Goal: Transaction & Acquisition: Book appointment/travel/reservation

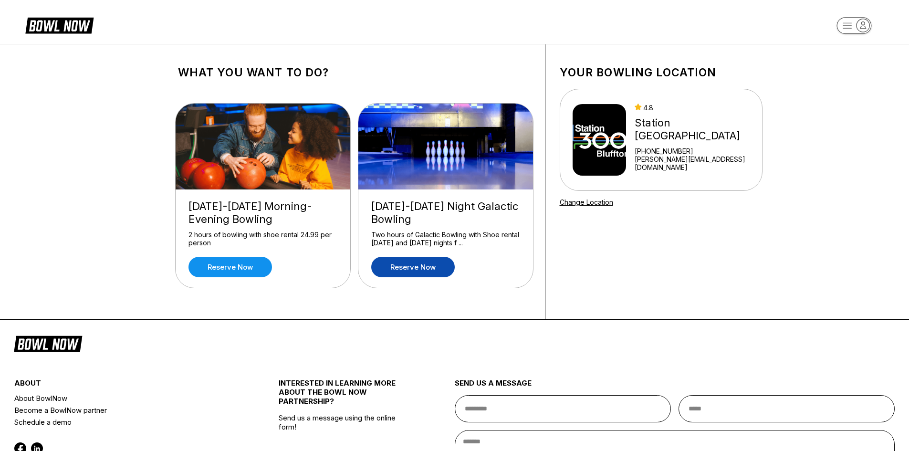
click at [404, 264] on link "Reserve now" at bounding box center [413, 267] width 84 height 21
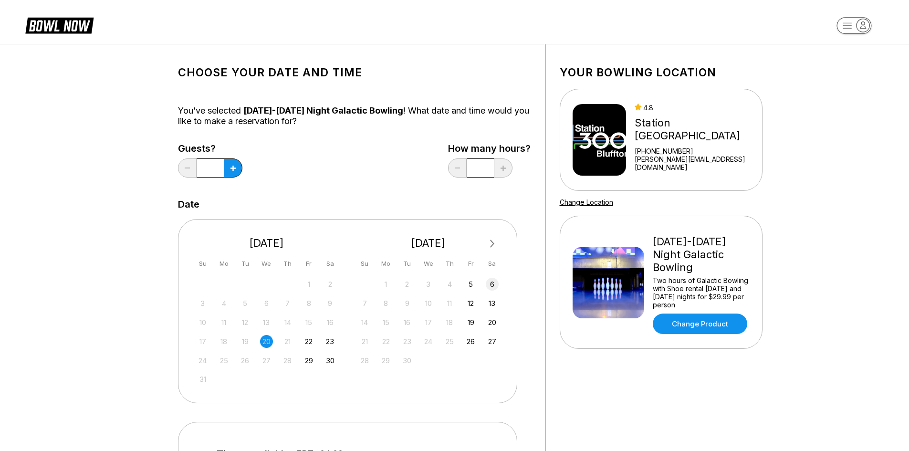
click at [491, 284] on div "6" at bounding box center [492, 284] width 13 height 13
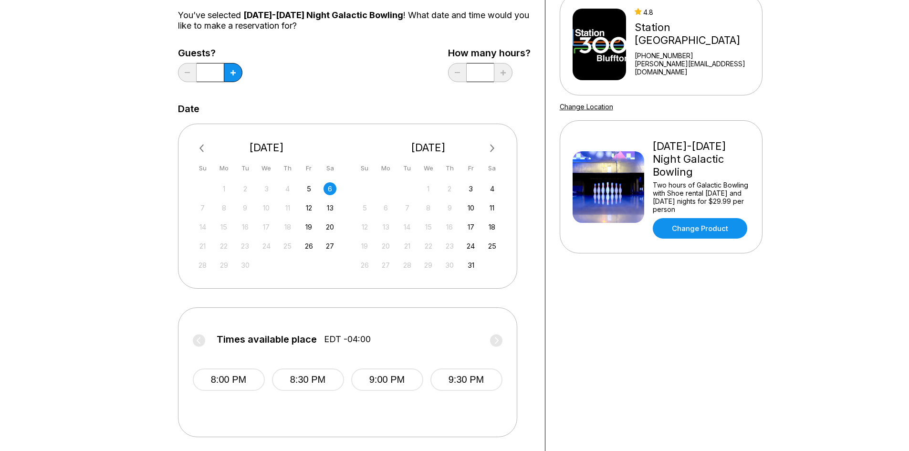
scroll to position [48, 0]
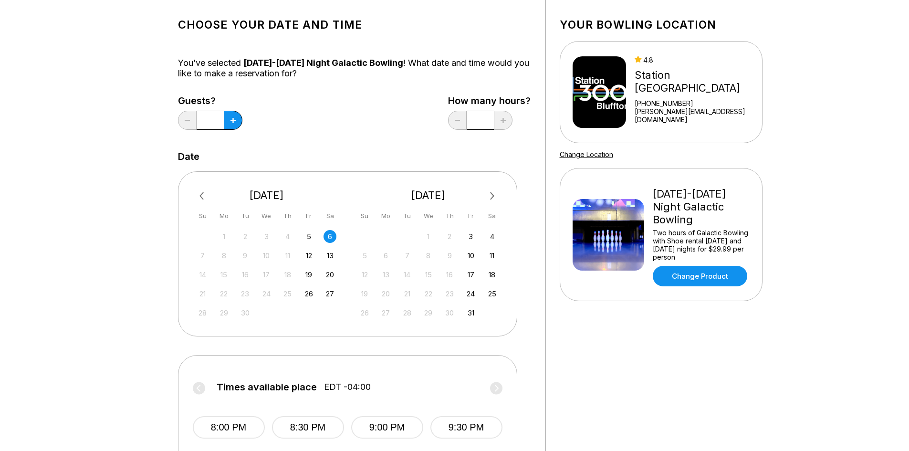
drag, startPoint x: 216, startPoint y: 124, endPoint x: 175, endPoint y: 117, distance: 41.5
click at [175, 117] on div "Choose your Date and time You’ve selected [DATE]-[DATE] Night Galactic Bowling …" at bounding box center [355, 268] width 382 height 543
click at [231, 123] on button at bounding box center [233, 120] width 19 height 19
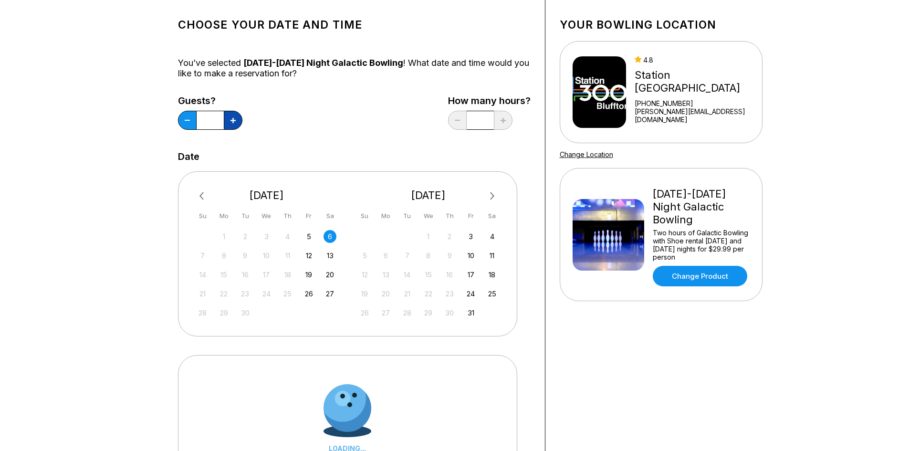
click at [231, 123] on button at bounding box center [233, 120] width 19 height 19
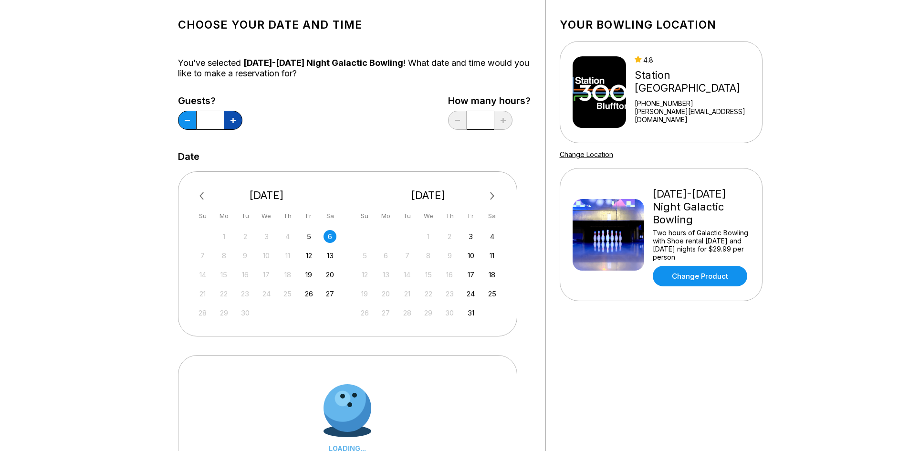
click at [231, 123] on button at bounding box center [233, 120] width 19 height 19
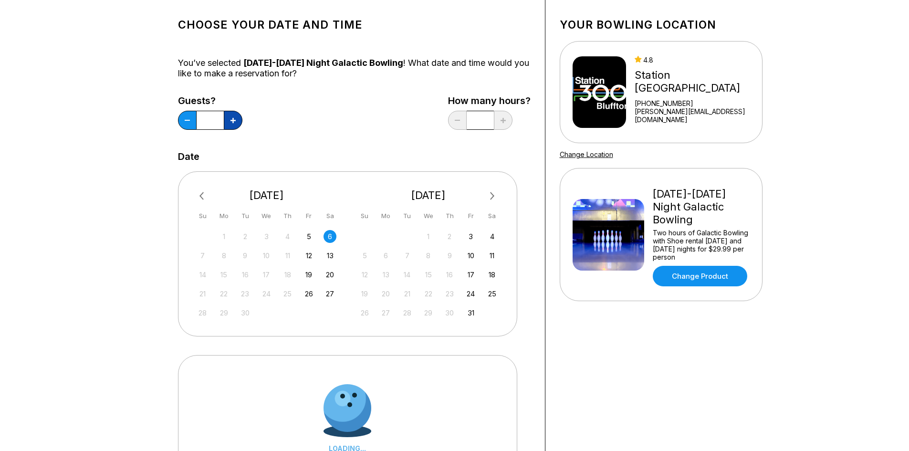
click at [231, 123] on button at bounding box center [233, 120] width 19 height 19
type input "**"
click at [280, 118] on div "Guests? ** How many hours? *" at bounding box center [354, 114] width 353 height 39
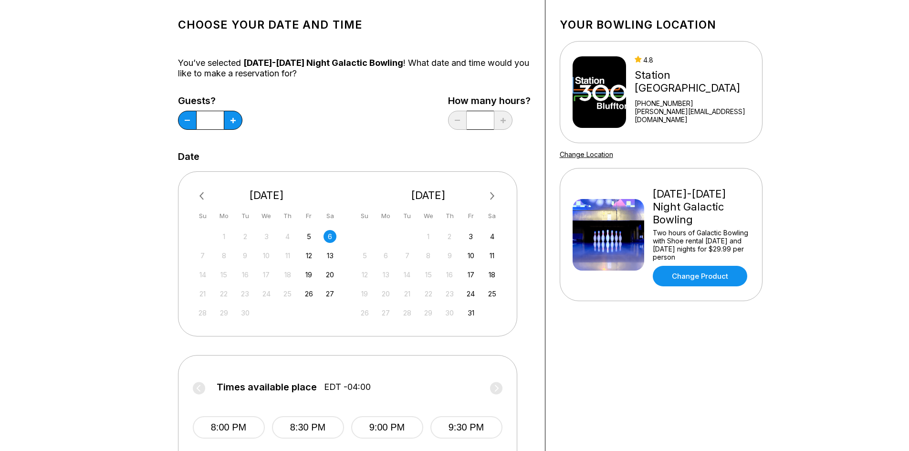
click at [369, 141] on div "Choose your Date and time You’ve selected [DATE]-[DATE] Night Galactic Bowling …" at bounding box center [354, 268] width 353 height 515
click at [413, 146] on div "Choose your Date and time You’ve selected [DATE]-[DATE] Night Galactic Bowling …" at bounding box center [354, 268] width 353 height 515
click at [540, 242] on div "Choose your Date and time You’ve selected [DATE]-[DATE] Night Galactic Bowling …" at bounding box center [355, 268] width 382 height 543
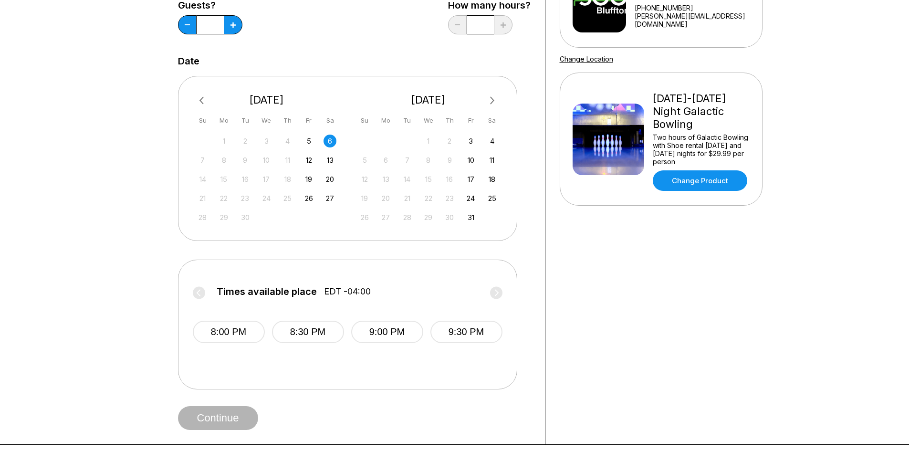
scroll to position [191, 0]
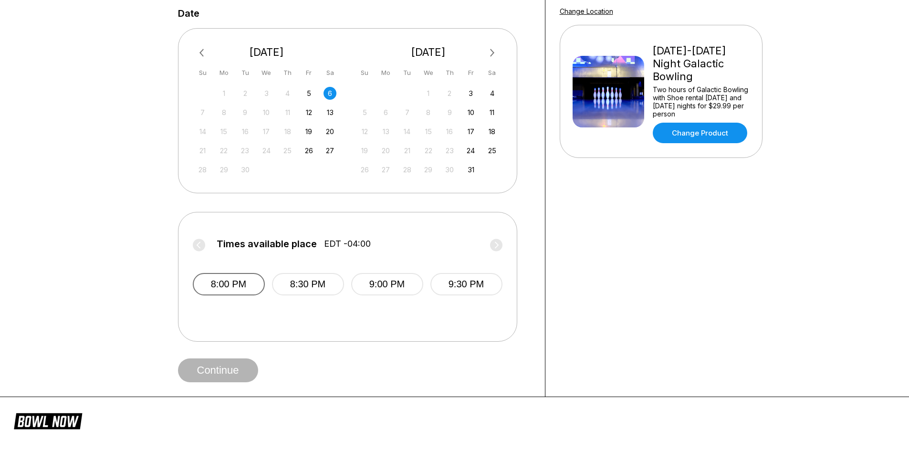
click at [217, 286] on button "8:00 PM" at bounding box center [229, 284] width 72 height 22
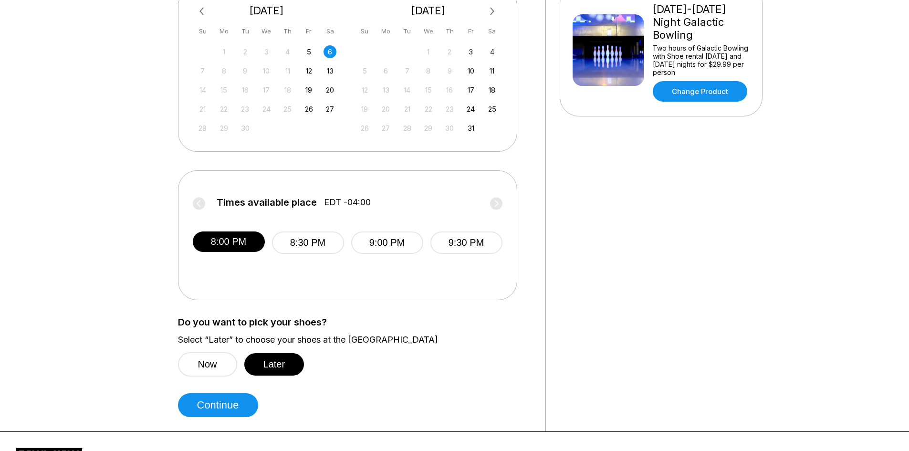
scroll to position [286, 0]
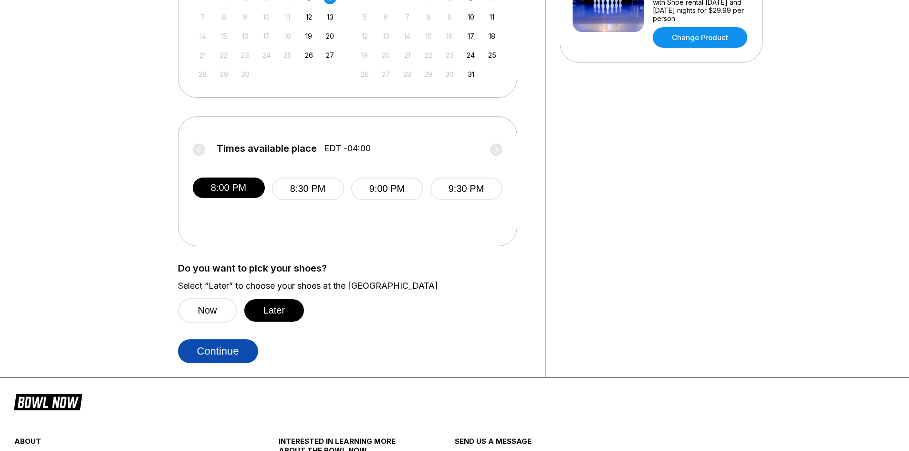
click at [219, 355] on button "Continue" at bounding box center [218, 351] width 80 height 24
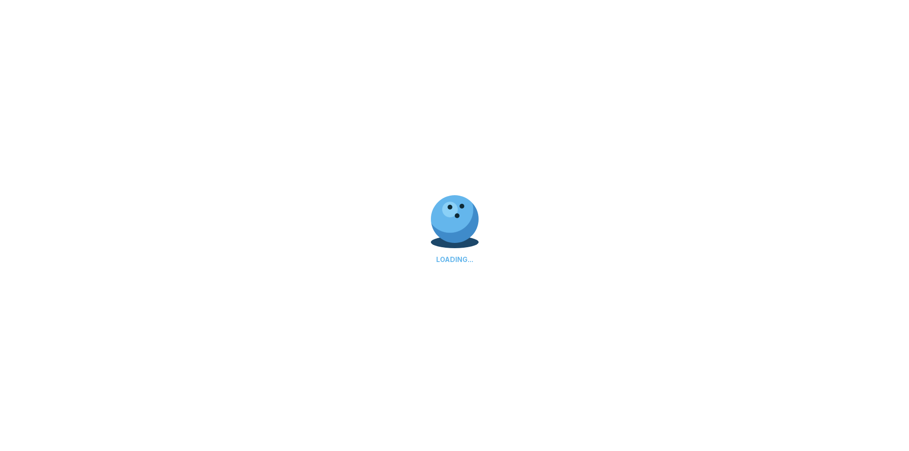
select select "**"
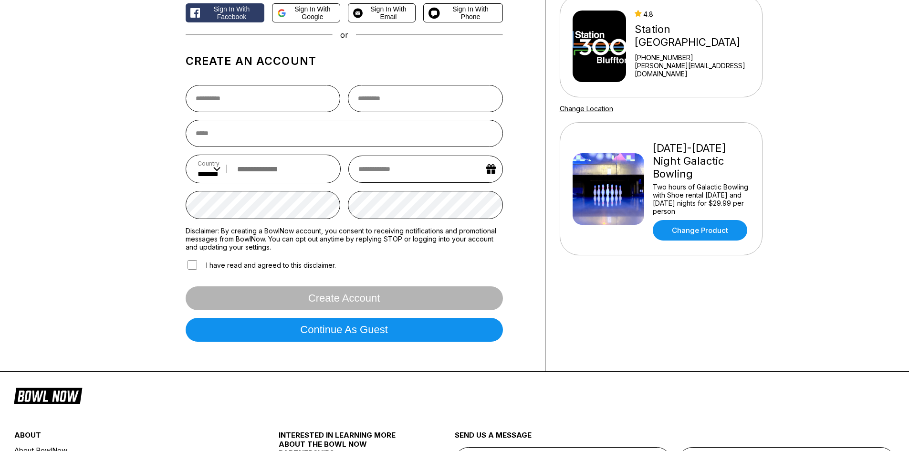
scroll to position [0, 0]
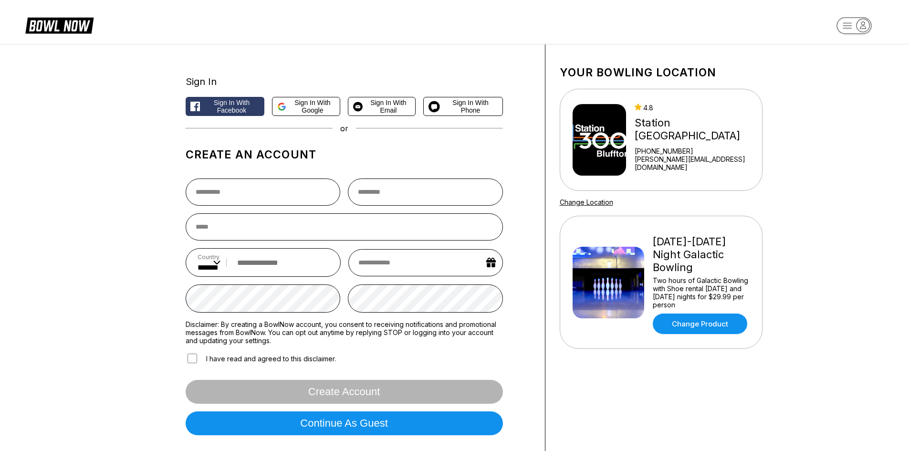
click at [364, 151] on h1 "Create an account" at bounding box center [344, 154] width 317 height 13
click at [375, 111] on span "Sign in with Email" at bounding box center [389, 106] width 44 height 15
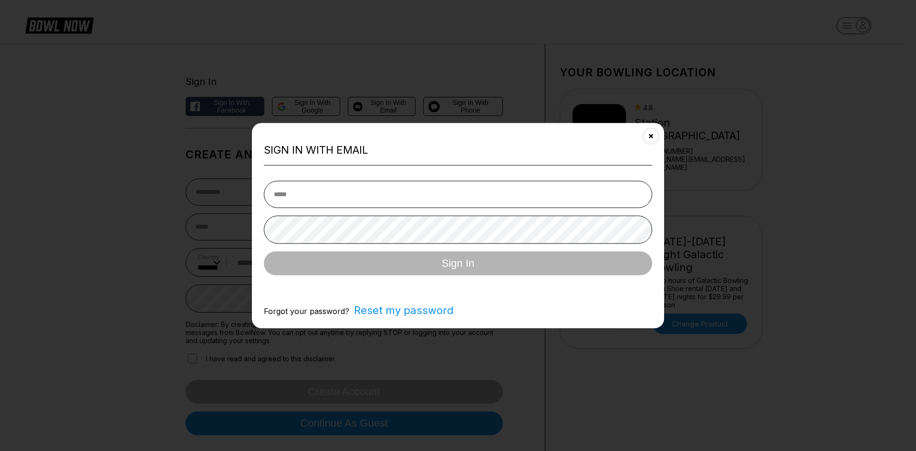
click at [317, 196] on input "email" at bounding box center [458, 194] width 389 height 27
type input "**********"
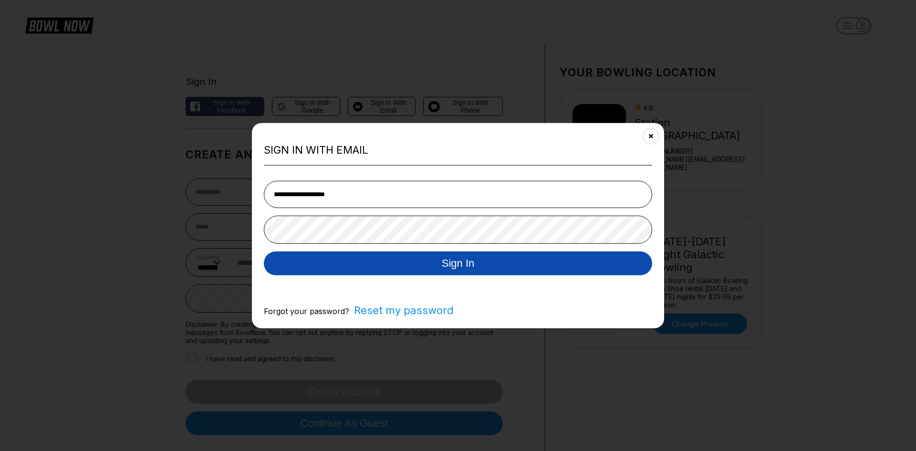
click at [364, 274] on button "Sign In" at bounding box center [458, 264] width 389 height 24
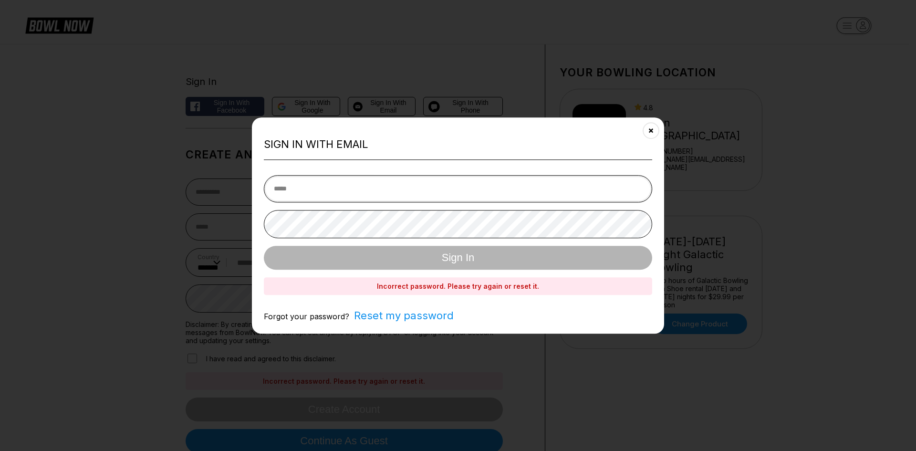
click at [321, 190] on input "email" at bounding box center [458, 188] width 389 height 27
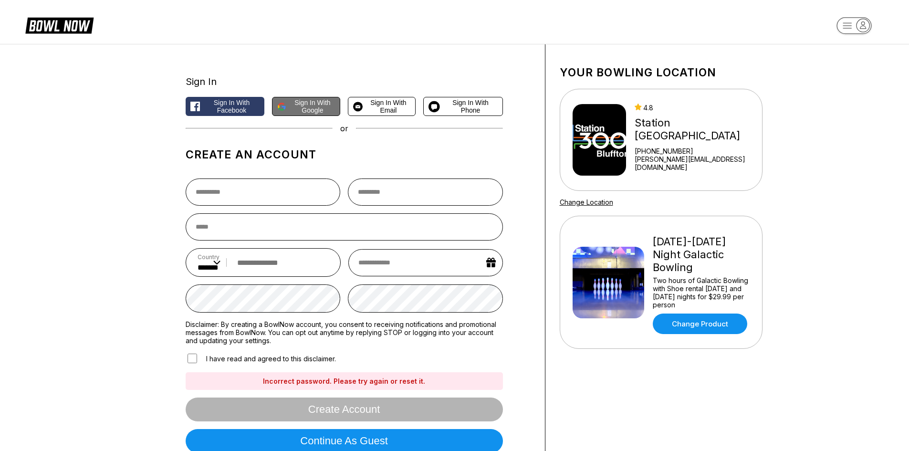
click at [310, 109] on span "Sign in with Google" at bounding box center [312, 106] width 45 height 15
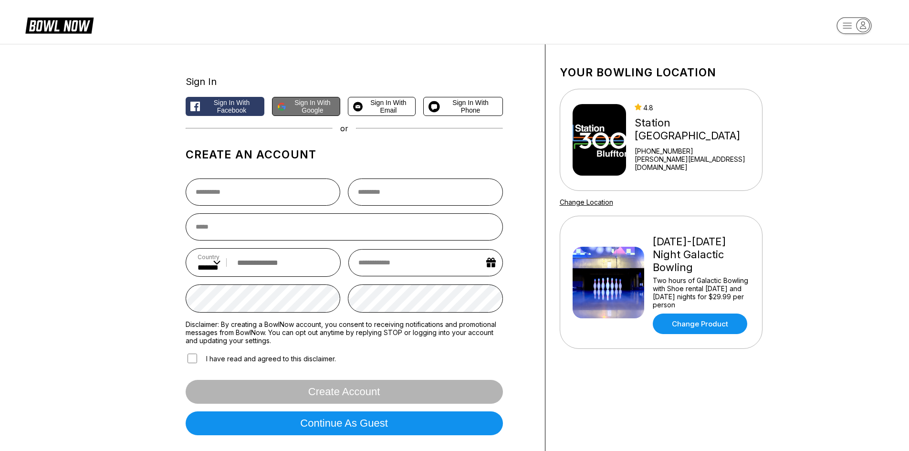
click at [318, 110] on span "Sign in with Google" at bounding box center [312, 106] width 45 height 15
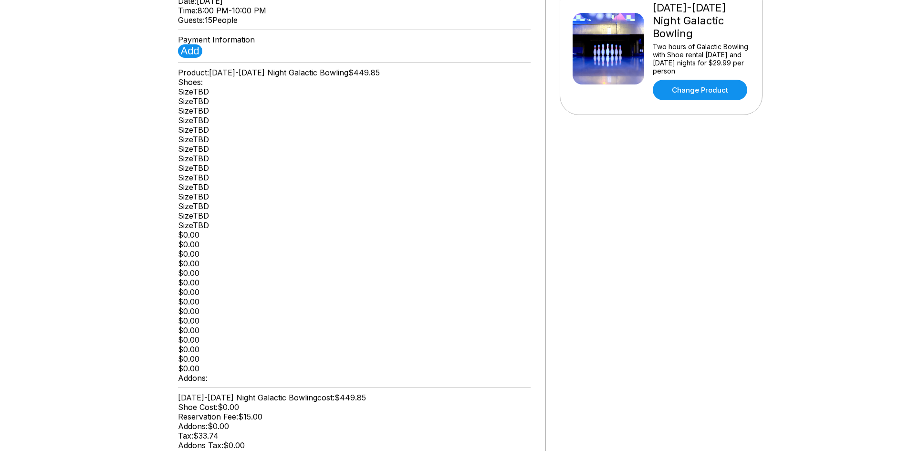
scroll to position [239, 0]
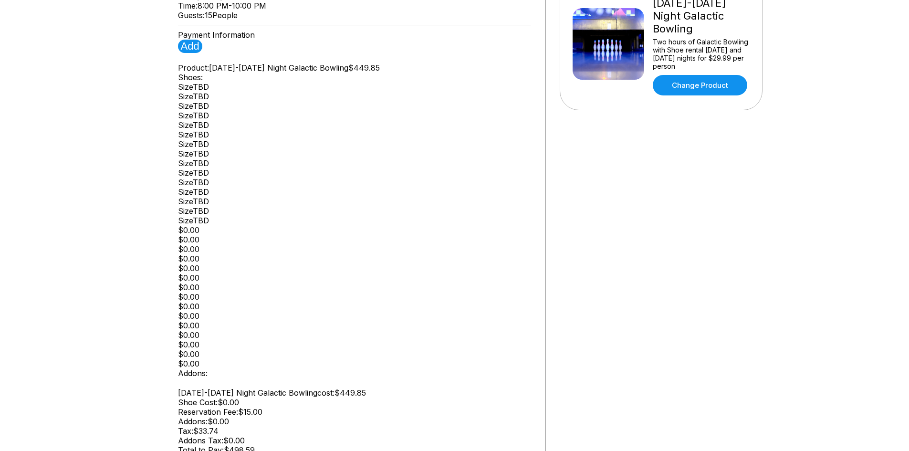
click at [344, 40] on div "Payment Information" at bounding box center [354, 35] width 353 height 10
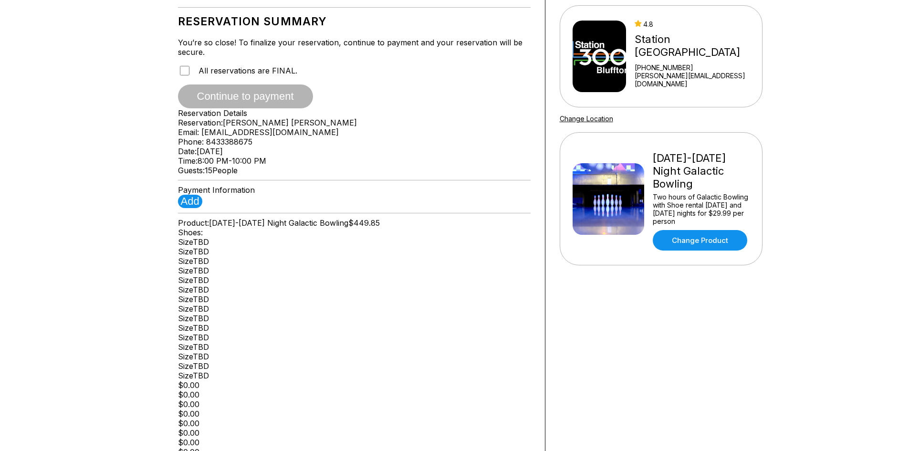
scroll to position [0, 0]
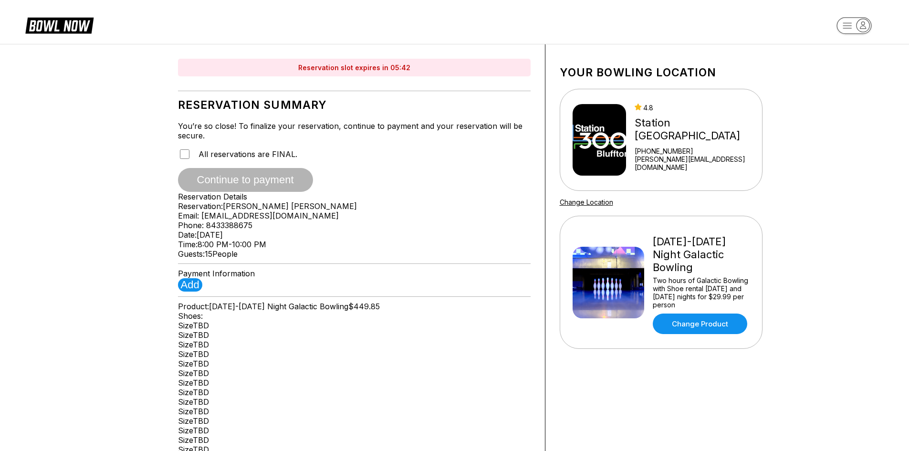
click at [331, 192] on div "Continue to payment" at bounding box center [354, 180] width 353 height 24
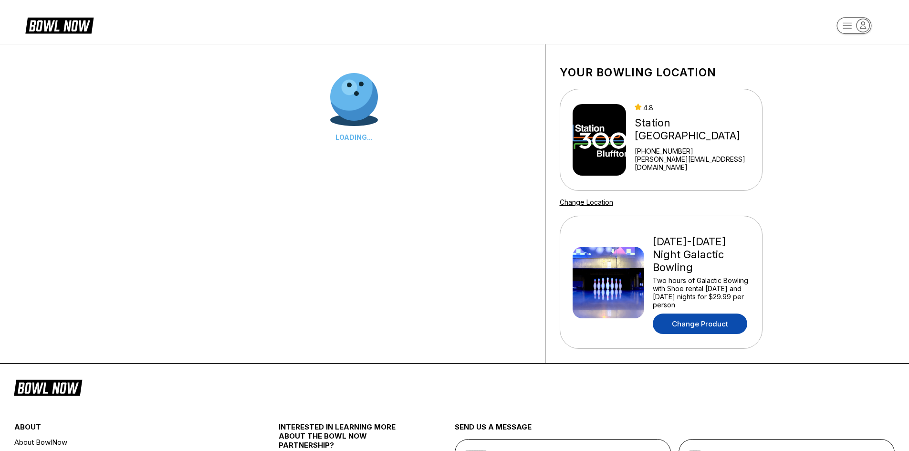
click at [716, 326] on link "Change Product" at bounding box center [700, 324] width 95 height 21
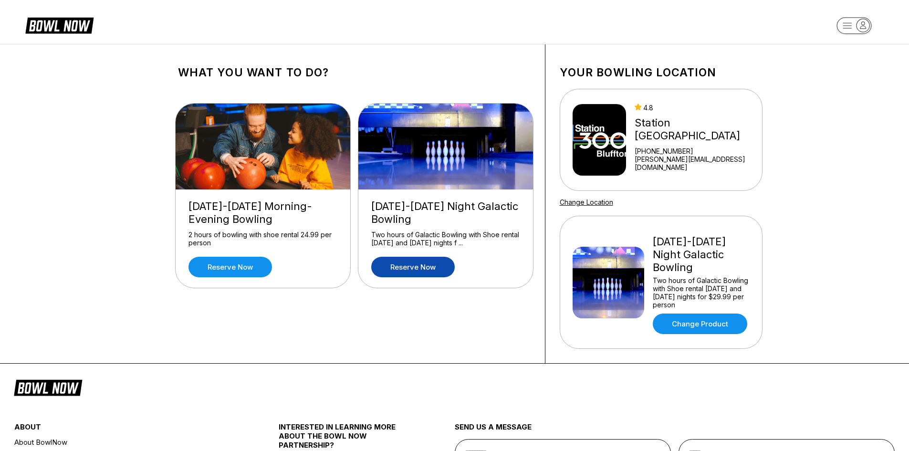
click at [414, 265] on link "Reserve now" at bounding box center [413, 267] width 84 height 21
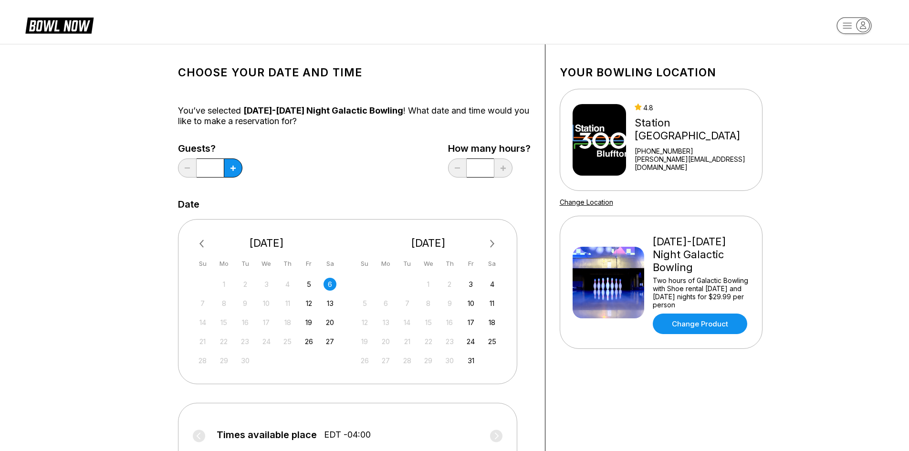
click at [194, 168] on div "*" at bounding box center [210, 167] width 64 height 19
click at [236, 170] on button at bounding box center [233, 167] width 19 height 19
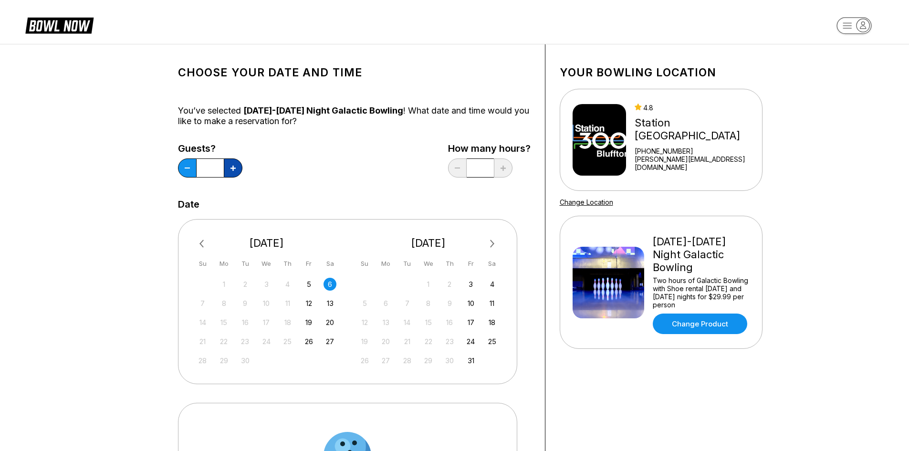
click at [236, 170] on button at bounding box center [233, 167] width 19 height 19
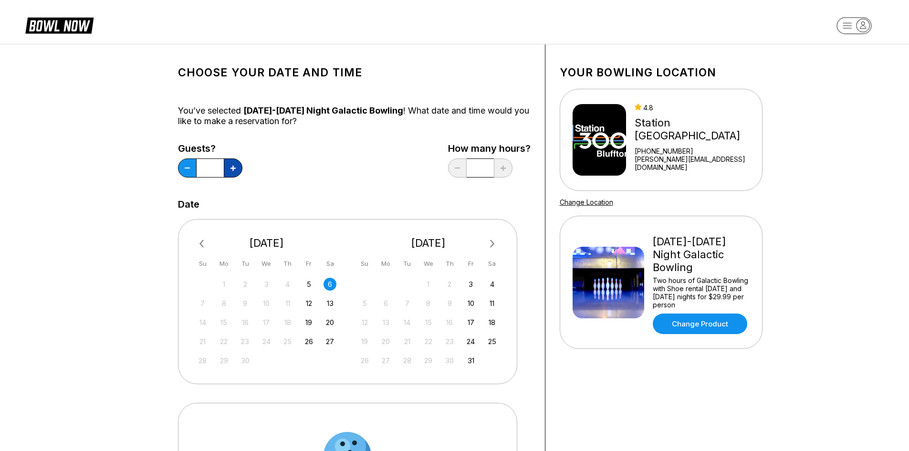
click at [236, 170] on button at bounding box center [233, 167] width 19 height 19
type input "**"
click at [327, 171] on div "Guests? ** How many hours? *" at bounding box center [354, 162] width 353 height 39
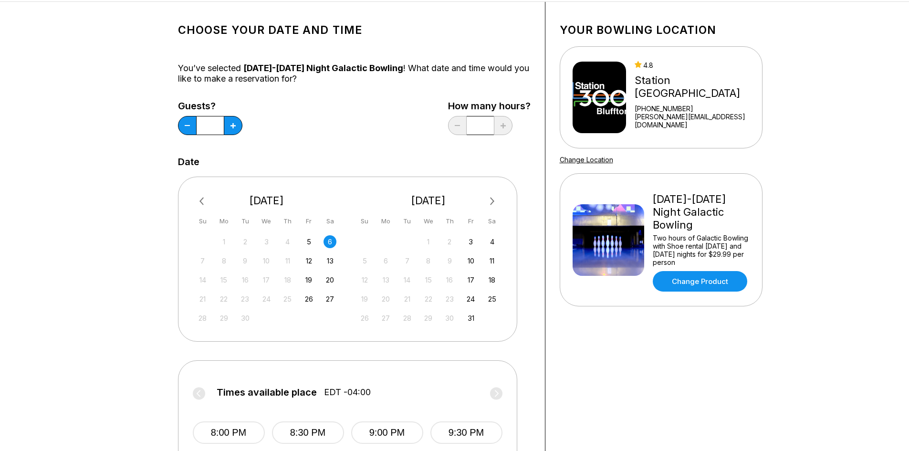
scroll to position [95, 0]
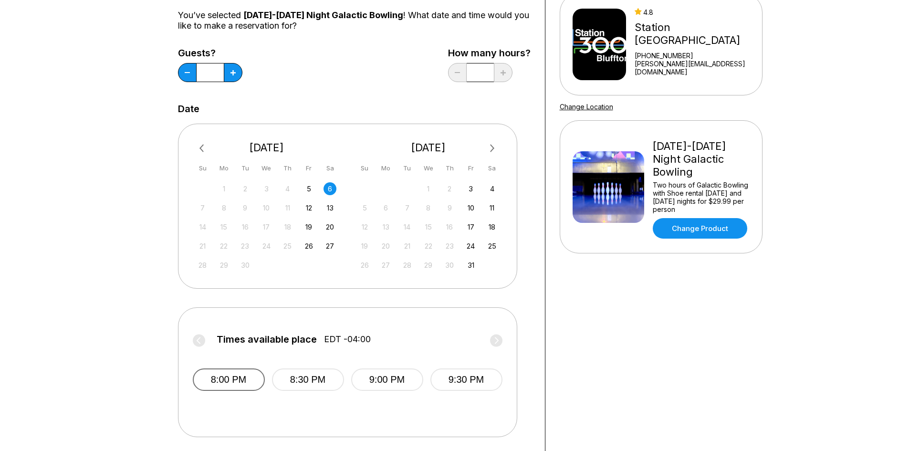
click at [245, 382] on button "8:00 PM" at bounding box center [229, 379] width 72 height 22
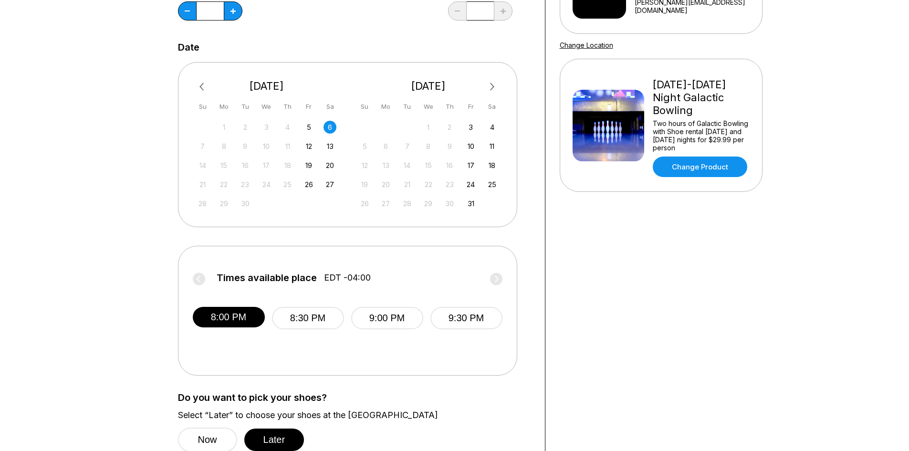
scroll to position [286, 0]
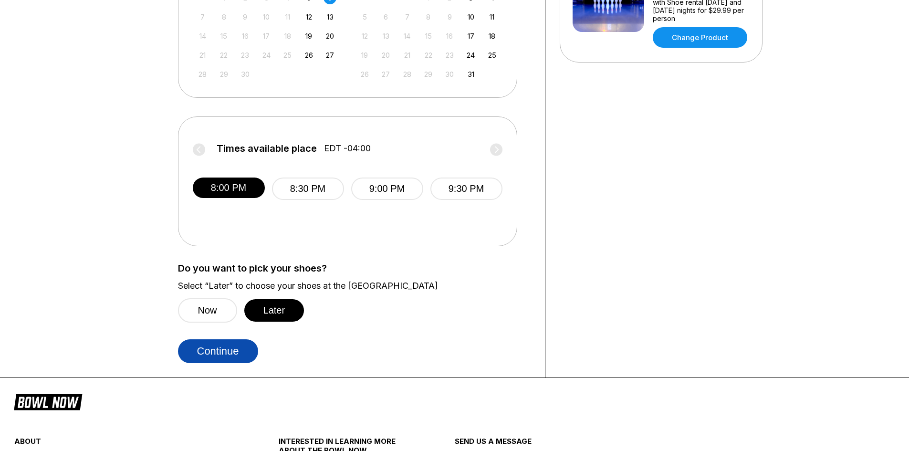
click at [187, 352] on button "Continue" at bounding box center [218, 351] width 80 height 24
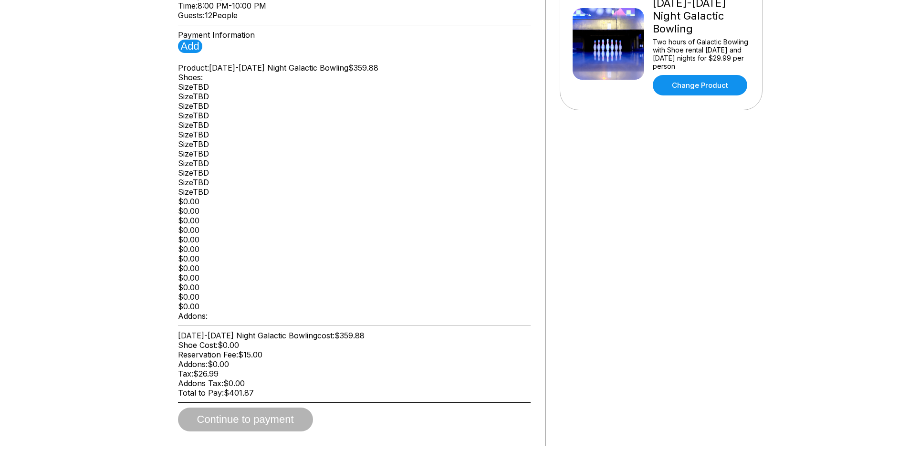
scroll to position [143, 0]
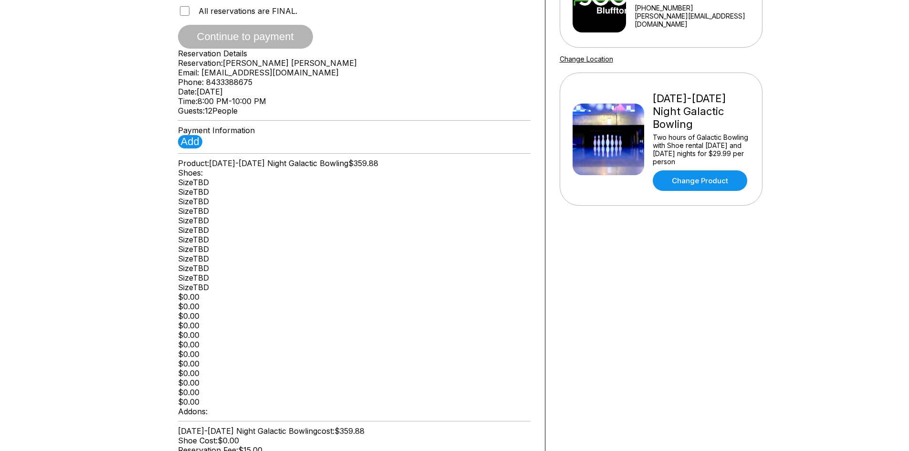
click at [439, 338] on div "Shoes: Size TBD Size TBD Size TBD Size TBD Size TBD Size TBD Size TBD Size TBD …" at bounding box center [354, 287] width 353 height 239
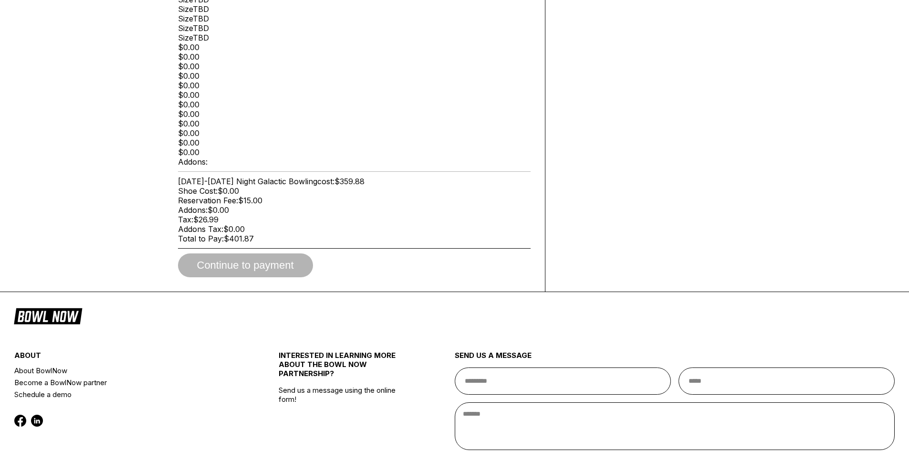
scroll to position [389, 0]
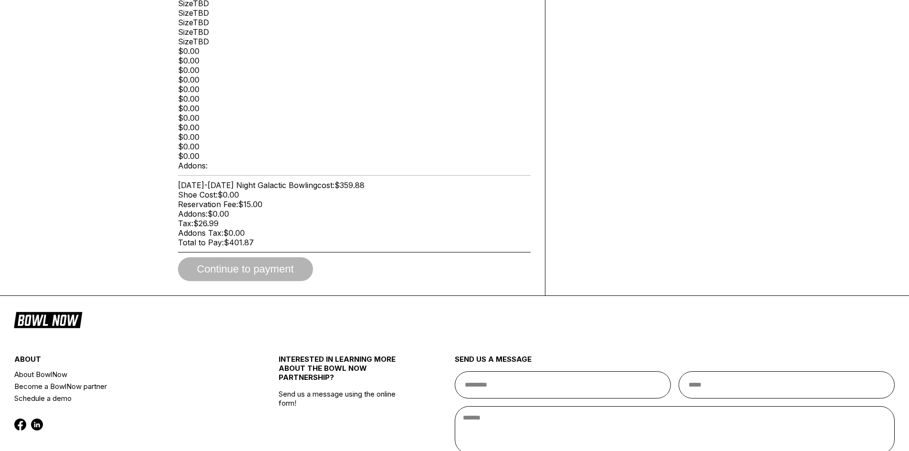
click at [319, 252] on div at bounding box center [354, 252] width 353 height 0
click at [251, 238] on div "Addons Tax: $0.00" at bounding box center [354, 233] width 353 height 10
click at [224, 247] on span "Total to Pay:" at bounding box center [201, 243] width 46 height 10
click at [245, 281] on div "Continue to payment" at bounding box center [354, 269] width 353 height 24
click at [267, 281] on div "Continue to payment" at bounding box center [354, 269] width 353 height 24
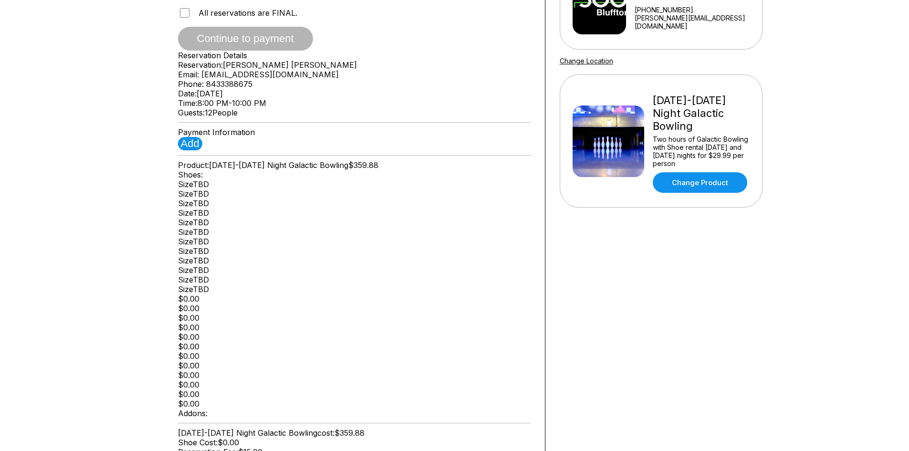
scroll to position [0, 0]
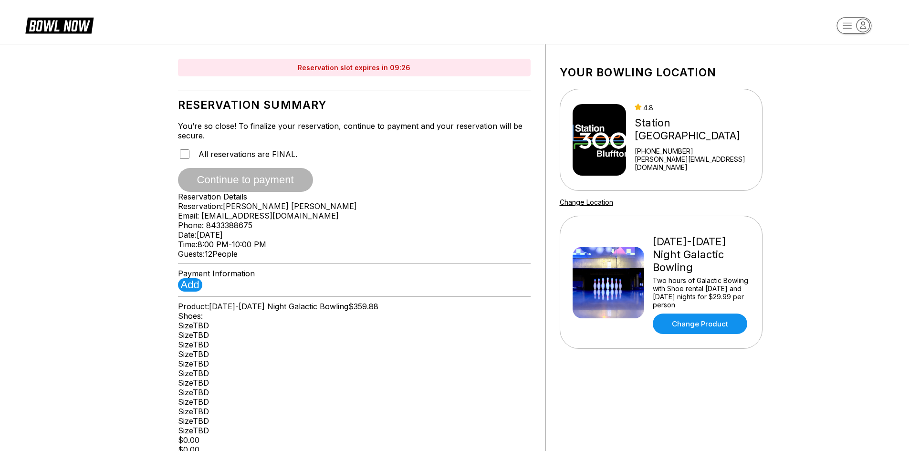
click at [407, 221] on div "Email: [EMAIL_ADDRESS][DOMAIN_NAME]" at bounding box center [354, 216] width 353 height 10
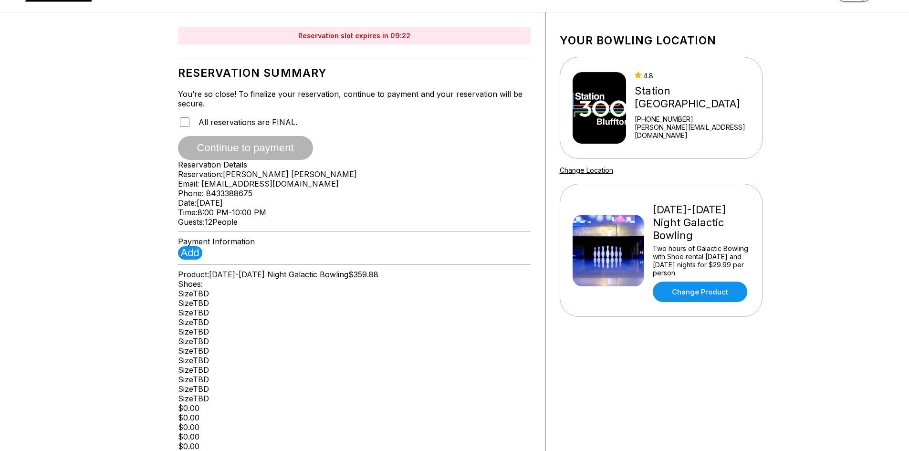
scroll to position [48, 0]
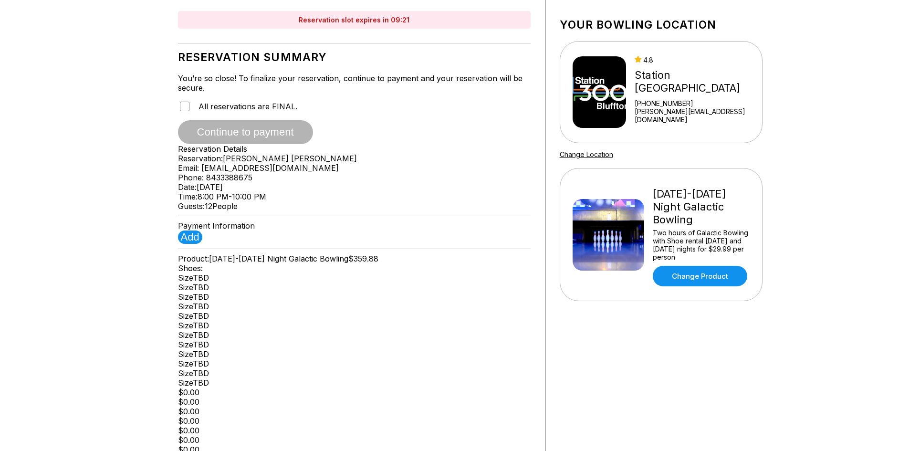
click at [302, 244] on div "Add" at bounding box center [354, 237] width 353 height 13
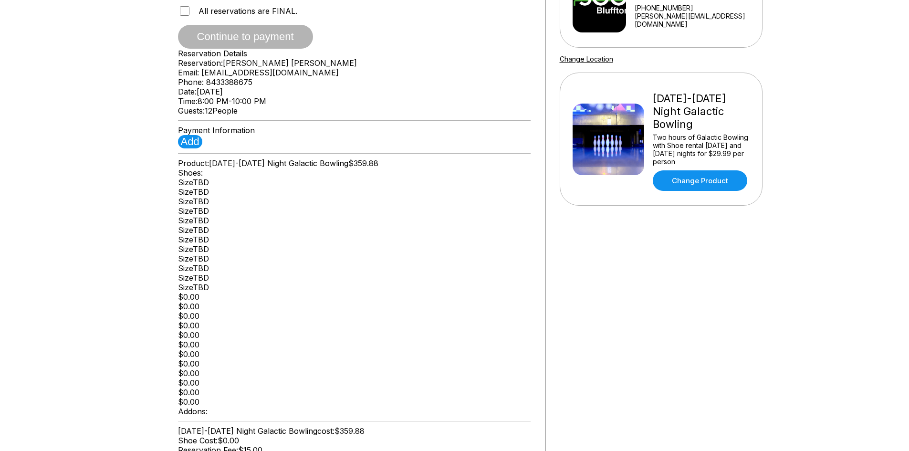
scroll to position [0, 0]
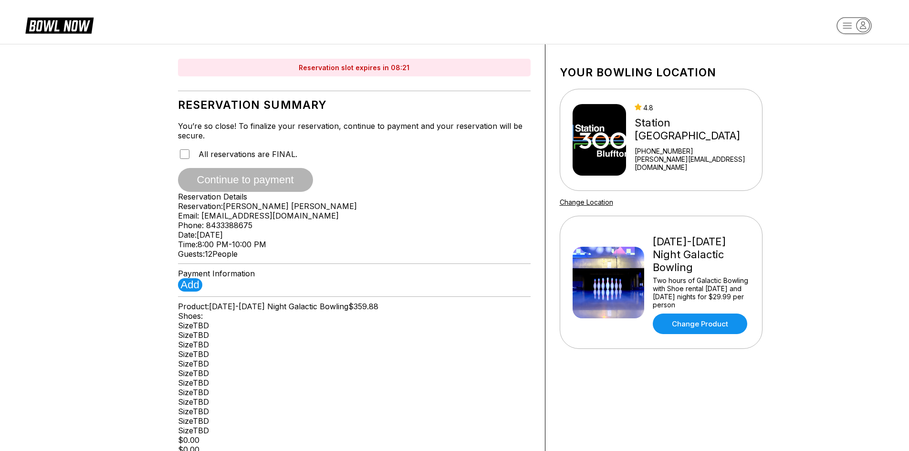
click at [469, 211] on div "Reservation: [PERSON_NAME]" at bounding box center [354, 206] width 353 height 10
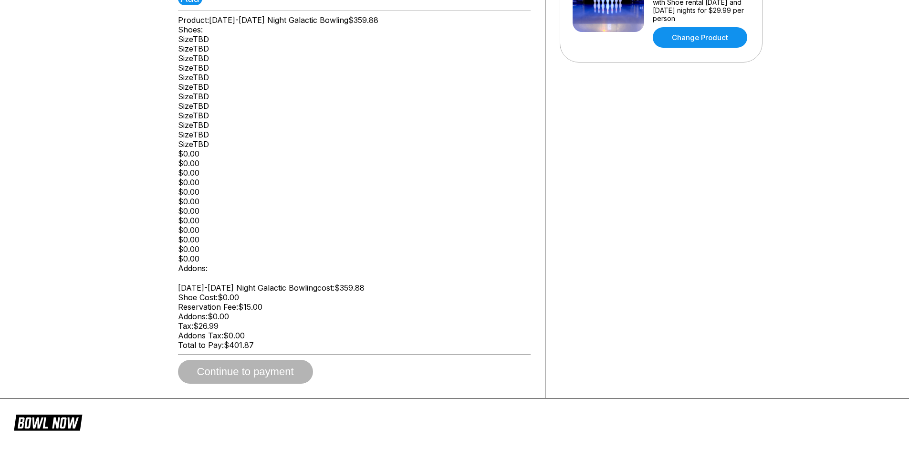
scroll to position [334, 0]
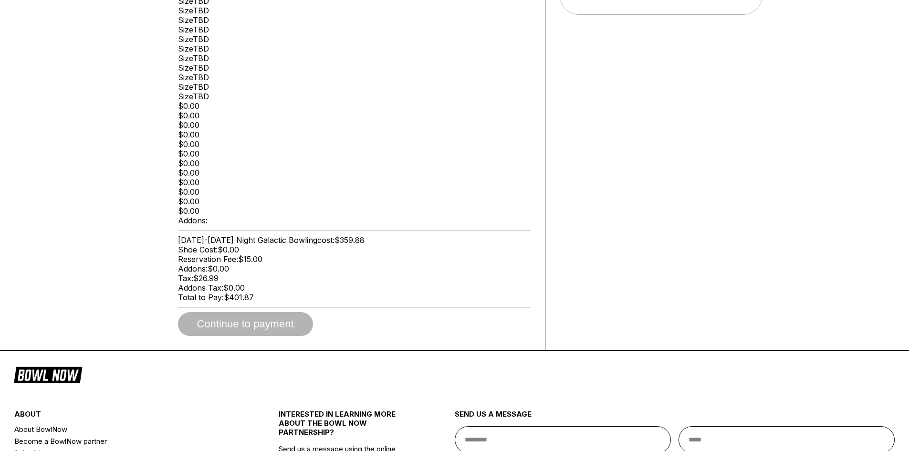
click at [539, 240] on div "Reservation slot expires in 05:59 Reservation Summary You’re so close! To final…" at bounding box center [355, 30] width 382 height 640
click at [542, 231] on div "Reservation slot expires in 05:59 Reservation Summary You’re so close! To final…" at bounding box center [355, 30] width 382 height 640
click at [495, 231] on div at bounding box center [354, 230] width 353 height 0
drag, startPoint x: 540, startPoint y: 210, endPoint x: 480, endPoint y: 210, distance: 60.6
click at [480, 210] on div "Reservation slot expires in 05:58 Reservation Summary You’re so close! To final…" at bounding box center [355, 30] width 382 height 640
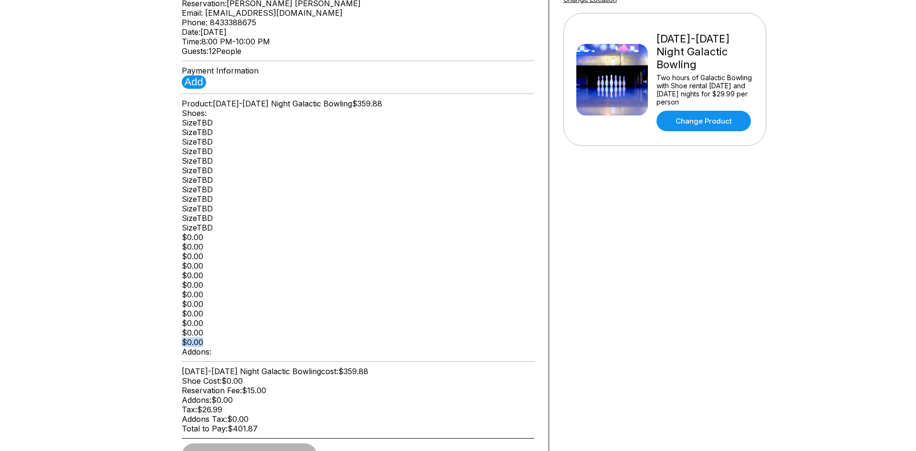
scroll to position [150, 0]
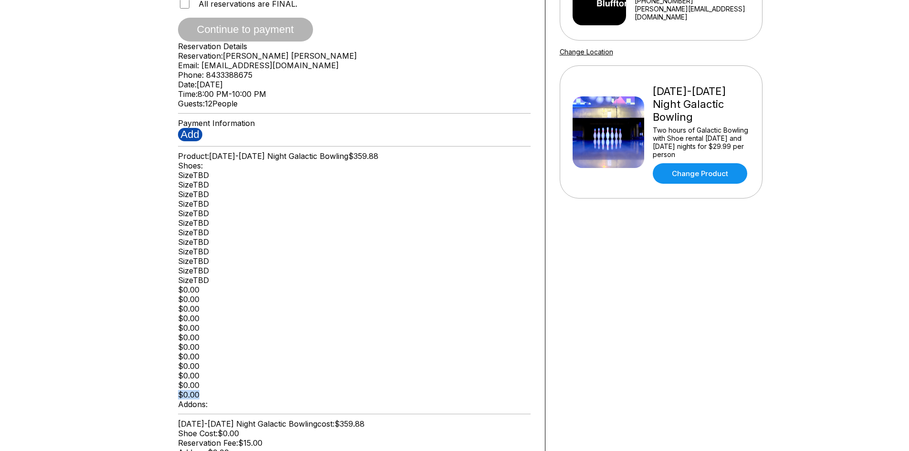
click at [202, 141] on button "Add" at bounding box center [190, 134] width 24 height 13
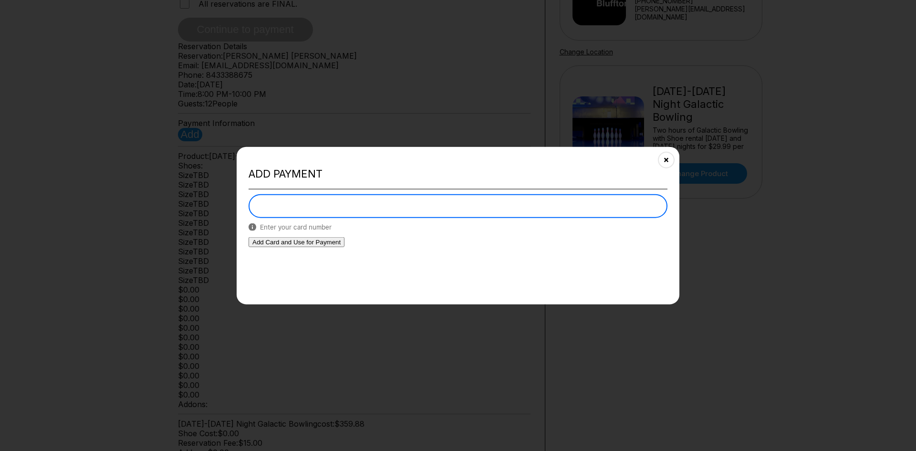
click at [357, 188] on div "Add payment Enter your card number Add Card and Use for Payment" at bounding box center [458, 226] width 443 height 158
click at [461, 172] on h2 "Add payment" at bounding box center [458, 173] width 419 height 13
click at [342, 182] on div "Add payment Enter your card number Add Card and Use for Payment" at bounding box center [458, 226] width 443 height 158
